Goal: Information Seeking & Learning: Understand process/instructions

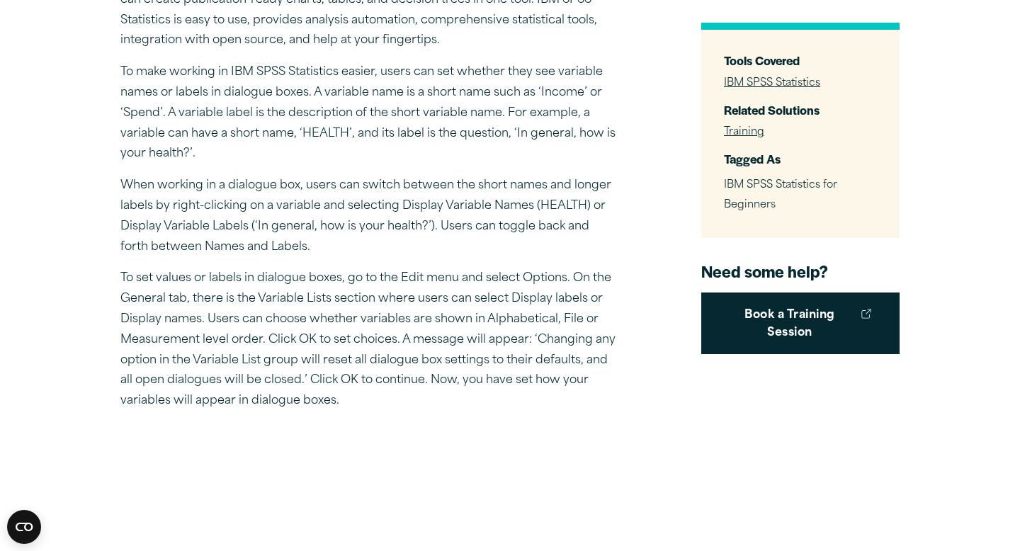
scroll to position [449, 0]
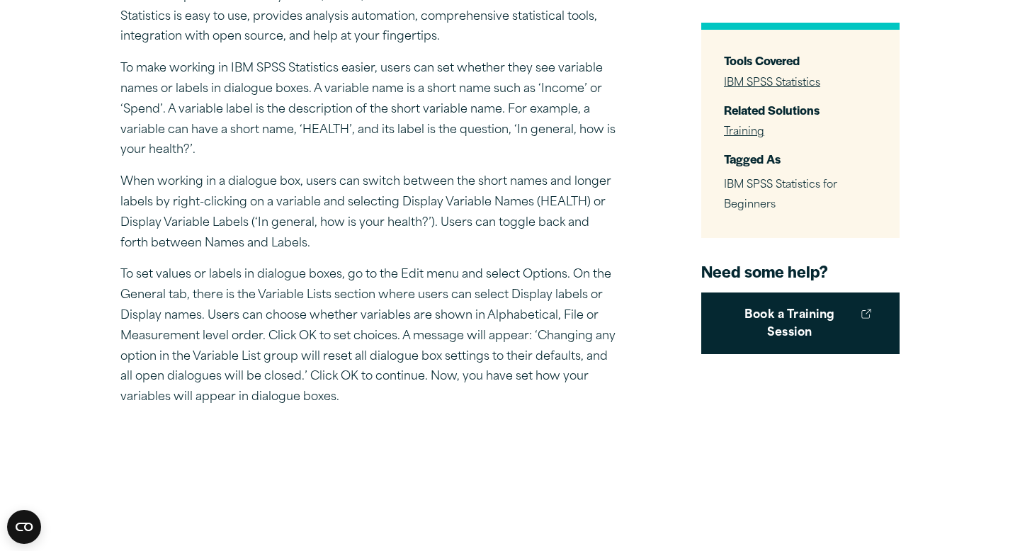
click at [446, 110] on p "To make working in IBM SPSS Statistics easier, users can set whether they see v…" at bounding box center [368, 110] width 496 height 102
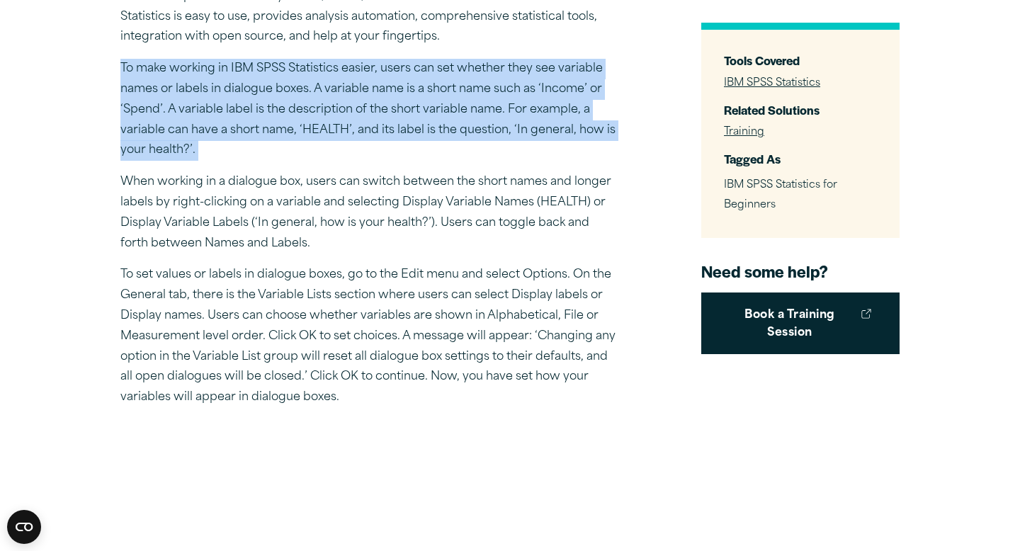
click at [429, 118] on p "To make working in IBM SPSS Statistics easier, users can set whether they see v…" at bounding box center [368, 110] width 496 height 102
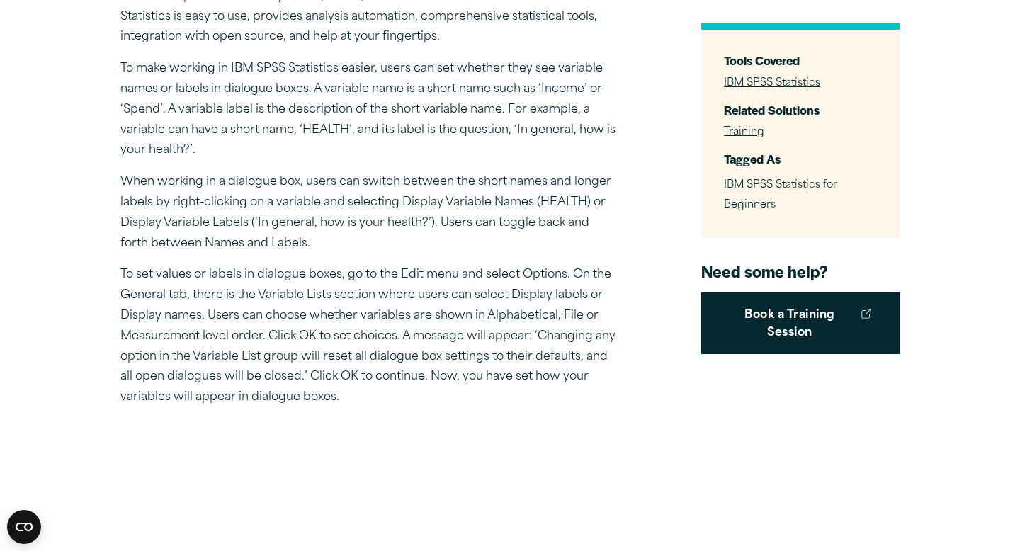
click at [429, 118] on p "To make working in IBM SPSS Statistics easier, users can set whether they see v…" at bounding box center [368, 110] width 496 height 102
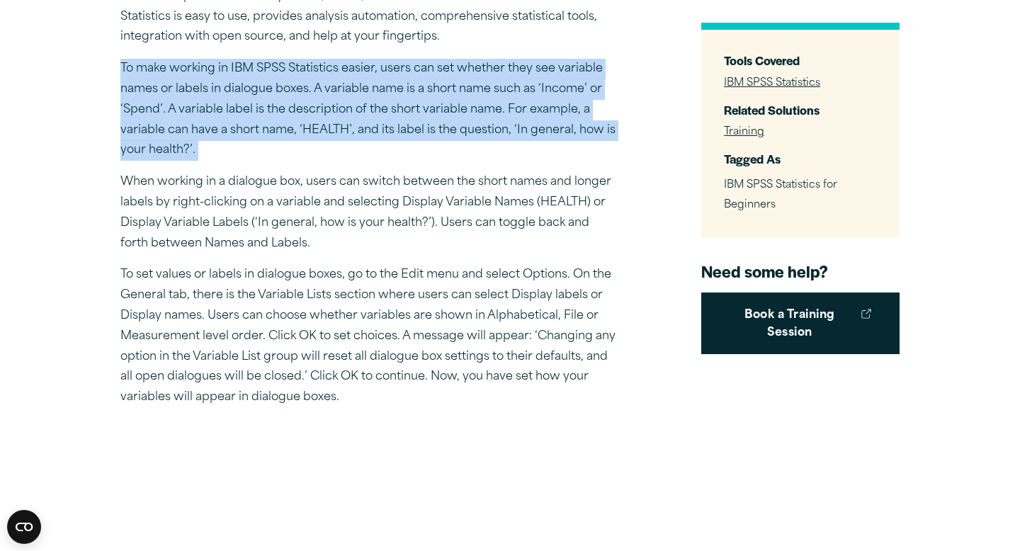
click at [416, 137] on p "To make working in IBM SPSS Statistics easier, users can set whether they see v…" at bounding box center [368, 110] width 496 height 102
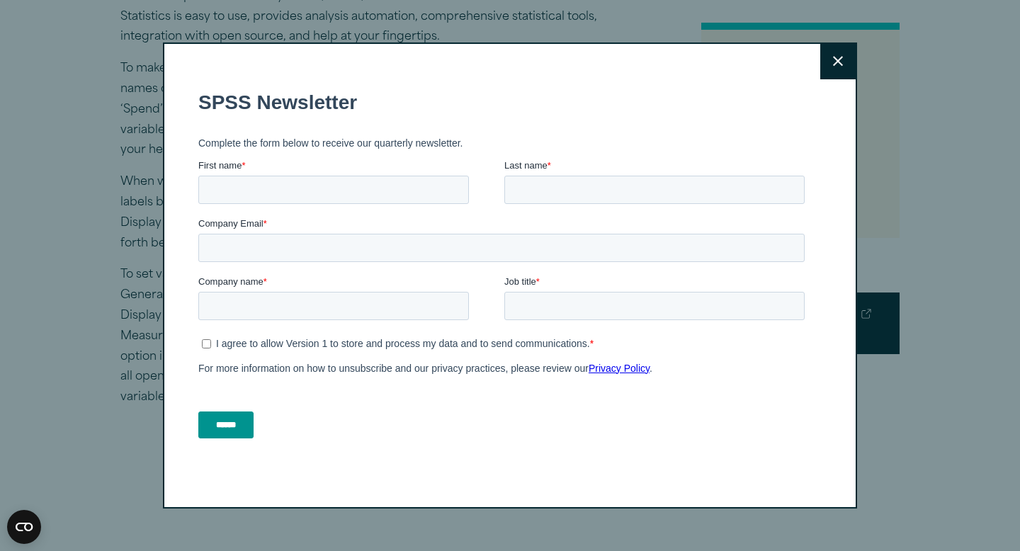
click at [847, 58] on button "Close" at bounding box center [837, 61] width 35 height 35
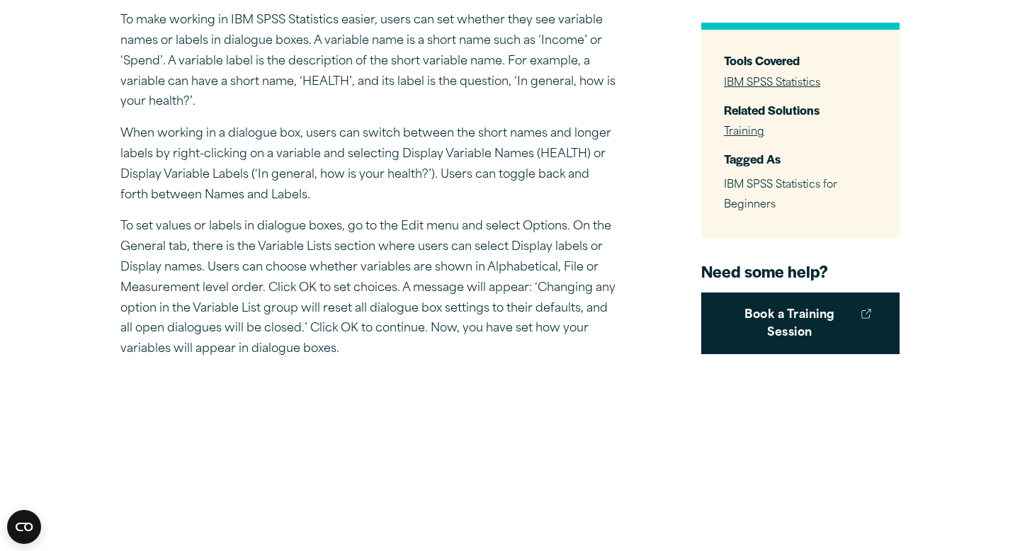
scroll to position [514, 0]
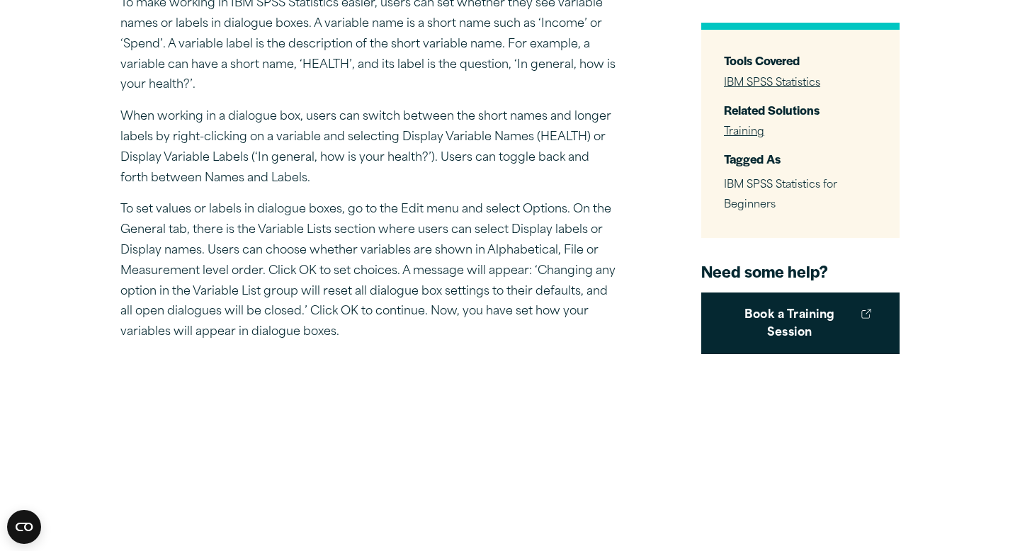
click at [364, 261] on p "To set values or labels in dialogue boxes, go to the Edit menu and select Optio…" at bounding box center [368, 271] width 496 height 143
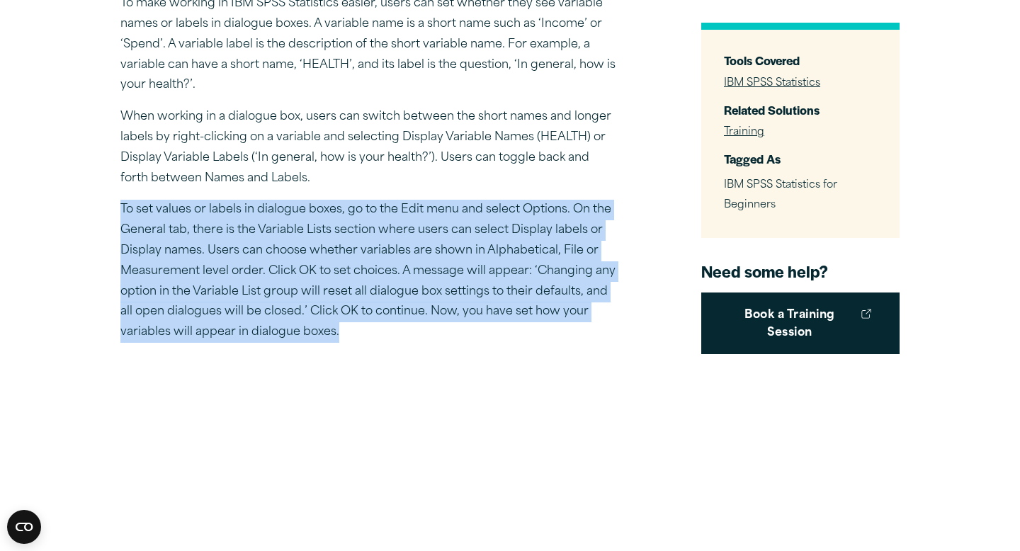
click at [355, 274] on p "To set values or labels in dialogue boxes, go to the Edit menu and select Optio…" at bounding box center [368, 271] width 496 height 143
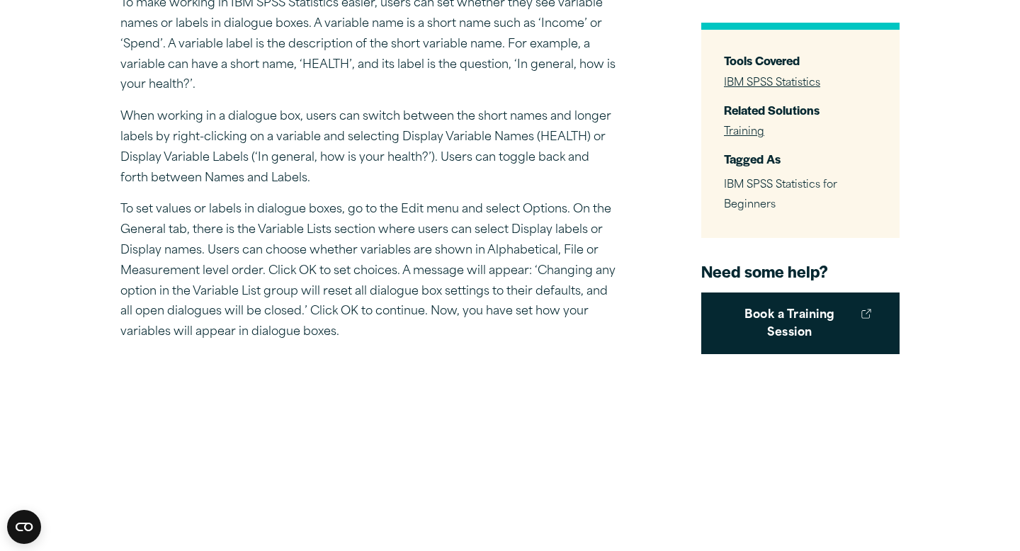
click at [355, 274] on p "To set values or labels in dialogue boxes, go to the Edit menu and select Optio…" at bounding box center [368, 271] width 496 height 143
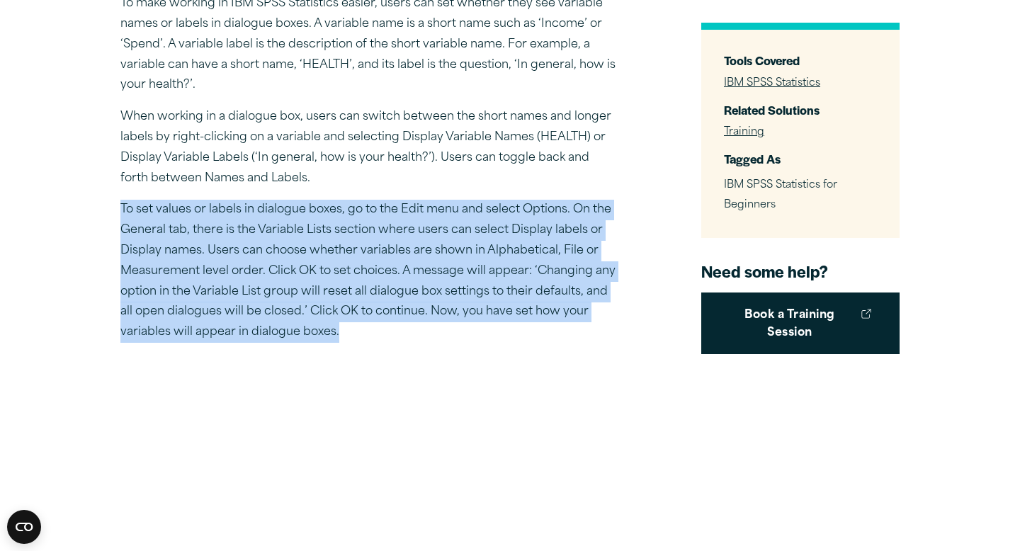
click at [343, 291] on p "To set values or labels in dialogue boxes, go to the Edit menu and select Optio…" at bounding box center [368, 271] width 496 height 143
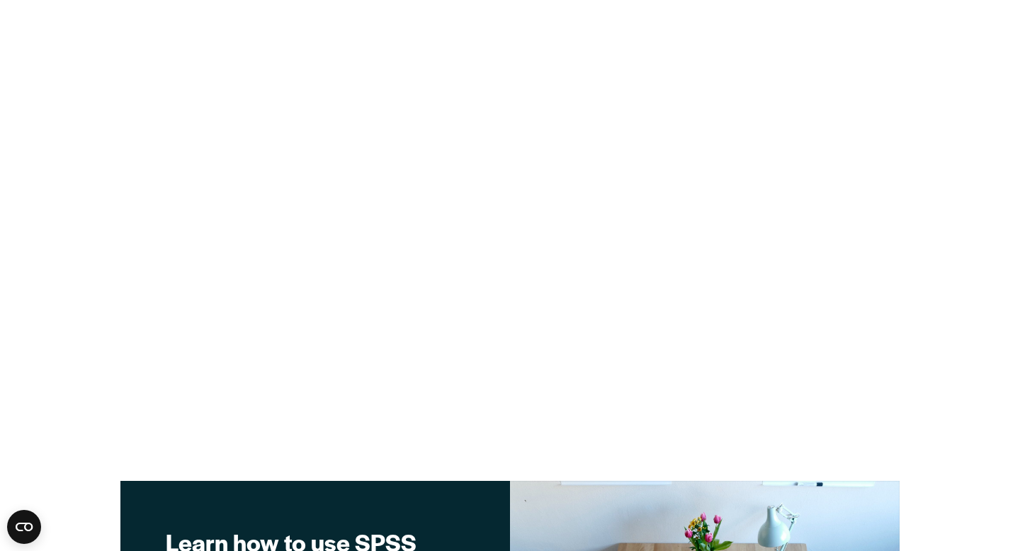
scroll to position [1263, 0]
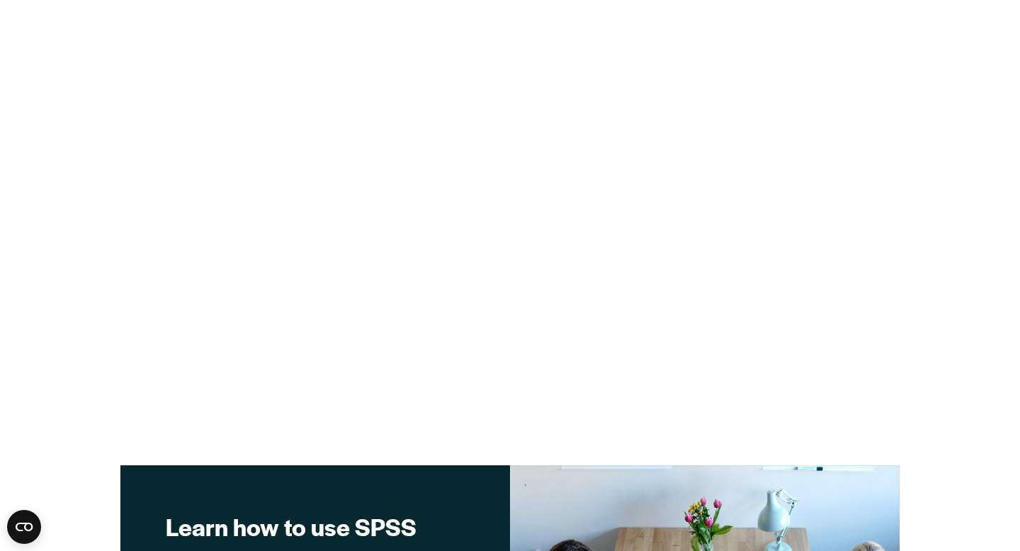
click at [982, 175] on article "Tech Tips Setting Values and Labels in IBM SPSS Statistics To improve your expe…" at bounding box center [510, 246] width 1020 height 2803
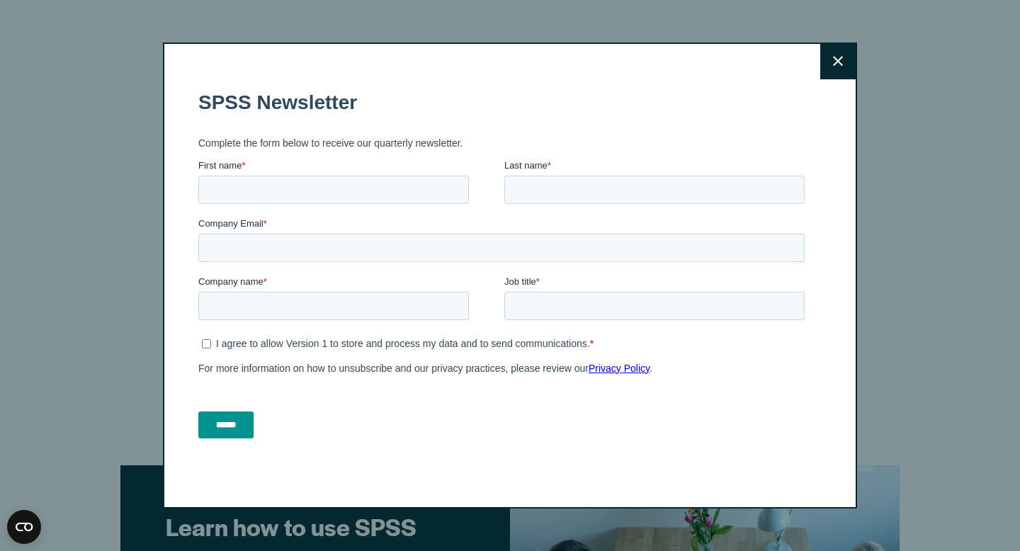
click at [841, 67] on icon at bounding box center [838, 61] width 10 height 11
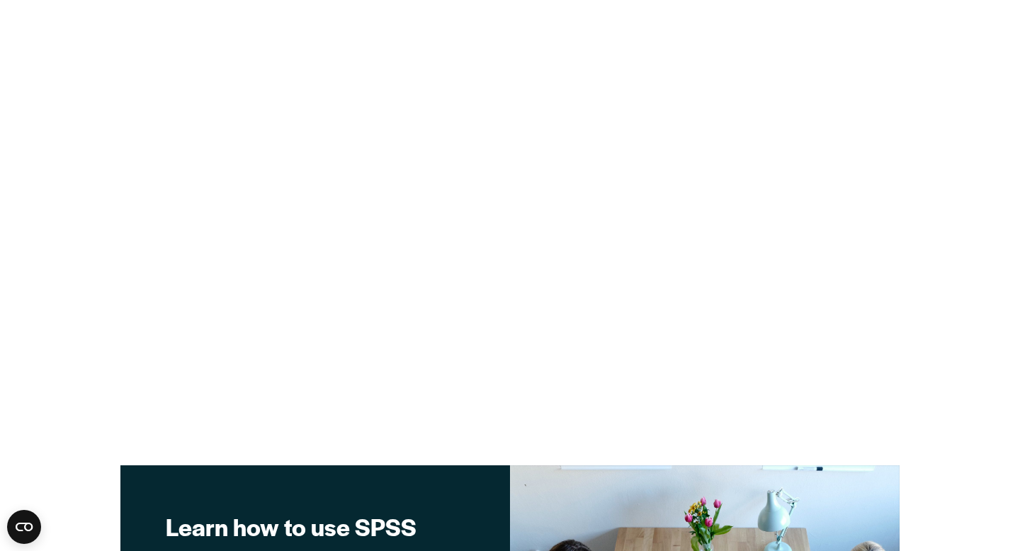
click at [484, 125] on div "Close" at bounding box center [510, 355] width 694 height 466
